Goal: Transaction & Acquisition: Book appointment/travel/reservation

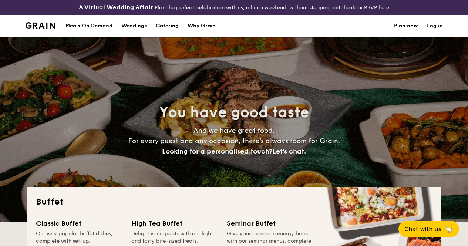
select select
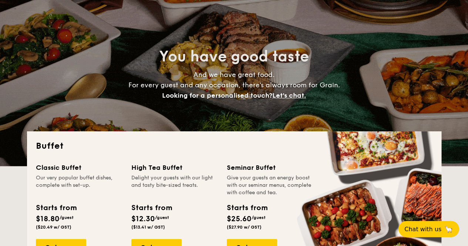
scroll to position [111, 0]
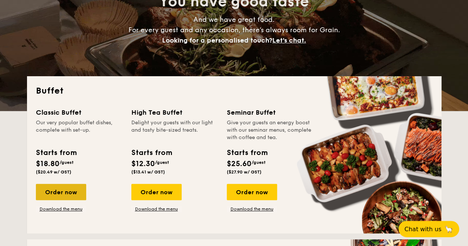
click at [61, 200] on div "Order now" at bounding box center [61, 192] width 50 height 16
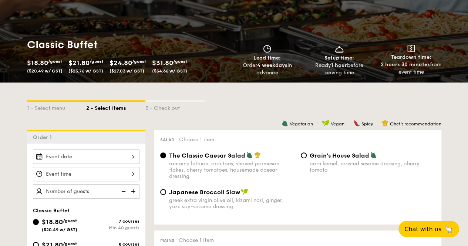
scroll to position [148, 0]
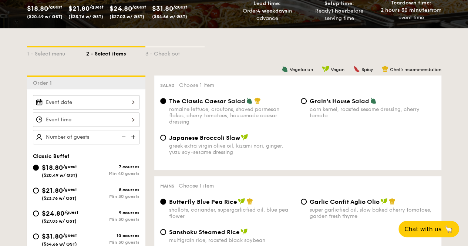
click at [258, 104] on img at bounding box center [257, 100] width 7 height 7
click at [166, 104] on input "The Classic Caesar Salad romaine lettuce, croutons, shaved parmesan flakes, che…" at bounding box center [163, 101] width 6 height 6
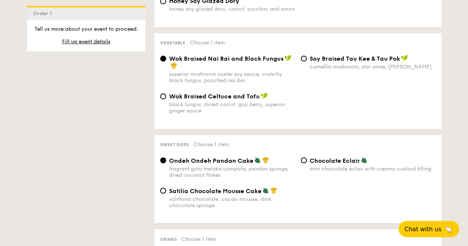
scroll to position [667, 0]
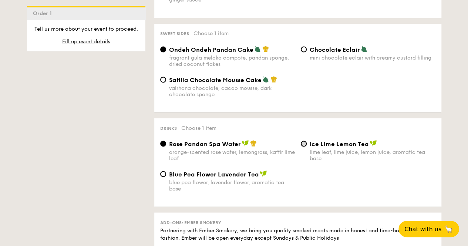
click at [303, 147] on input "Ice Lime Lemon Tea lime leaf, lime juice, lemon juice, aromatic tea base" at bounding box center [304, 144] width 6 height 6
radio input "true"
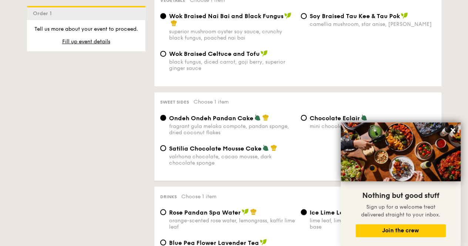
scroll to position [630, 0]
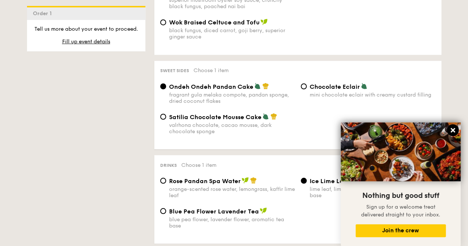
click at [449, 130] on button at bounding box center [453, 130] width 12 height 12
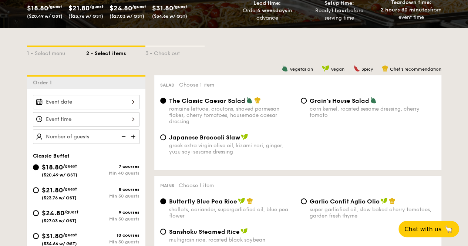
scroll to position [185, 0]
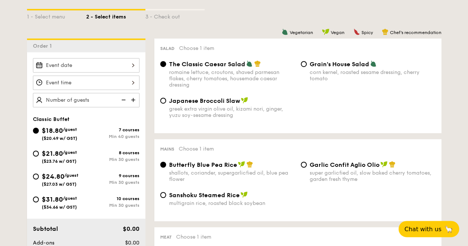
click at [124, 71] on div at bounding box center [86, 65] width 107 height 14
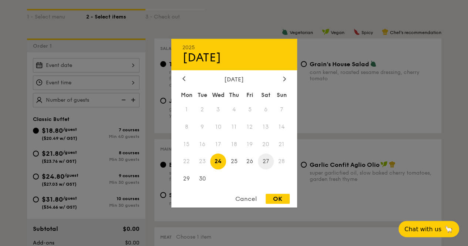
click at [266, 163] on span "27" at bounding box center [266, 162] width 16 height 16
click at [281, 197] on div "OK" at bounding box center [278, 199] width 24 height 10
type input "[DATE]"
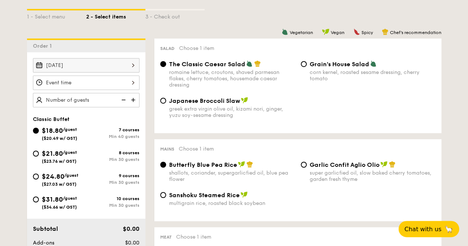
click at [87, 90] on div at bounding box center [86, 83] width 107 height 14
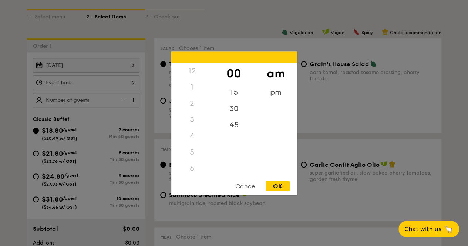
scroll to position [87, 0]
click at [192, 65] on div "5" at bounding box center [192, 65] width 42 height 16
click at [193, 107] on div "5" at bounding box center [192, 102] width 42 height 16
click at [267, 93] on div "pm" at bounding box center [276, 94] width 42 height 21
click at [193, 65] on div "5" at bounding box center [192, 67] width 42 height 21
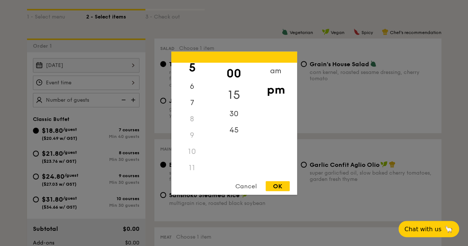
click at [233, 94] on div "15" at bounding box center [234, 94] width 42 height 21
click at [237, 106] on div "30" at bounding box center [234, 110] width 42 height 21
click at [277, 184] on div "OK" at bounding box center [278, 186] width 24 height 10
type input "5:30PM"
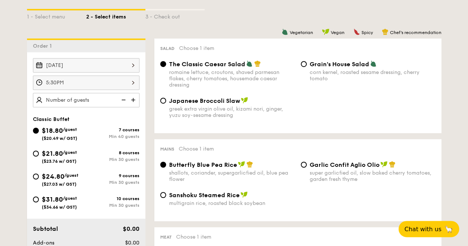
click at [134, 106] on img at bounding box center [134, 100] width 11 height 14
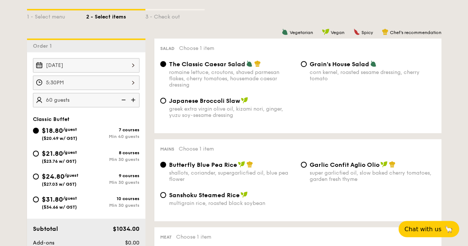
click at [134, 106] on img at bounding box center [134, 100] width 11 height 14
click at [123, 106] on img at bounding box center [122, 100] width 11 height 14
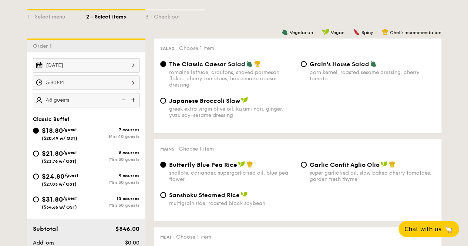
click at [133, 106] on img at bounding box center [134, 100] width 11 height 14
type input "50 guests"
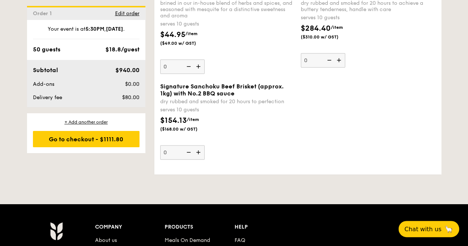
scroll to position [889, 0]
